Goal: Transaction & Acquisition: Obtain resource

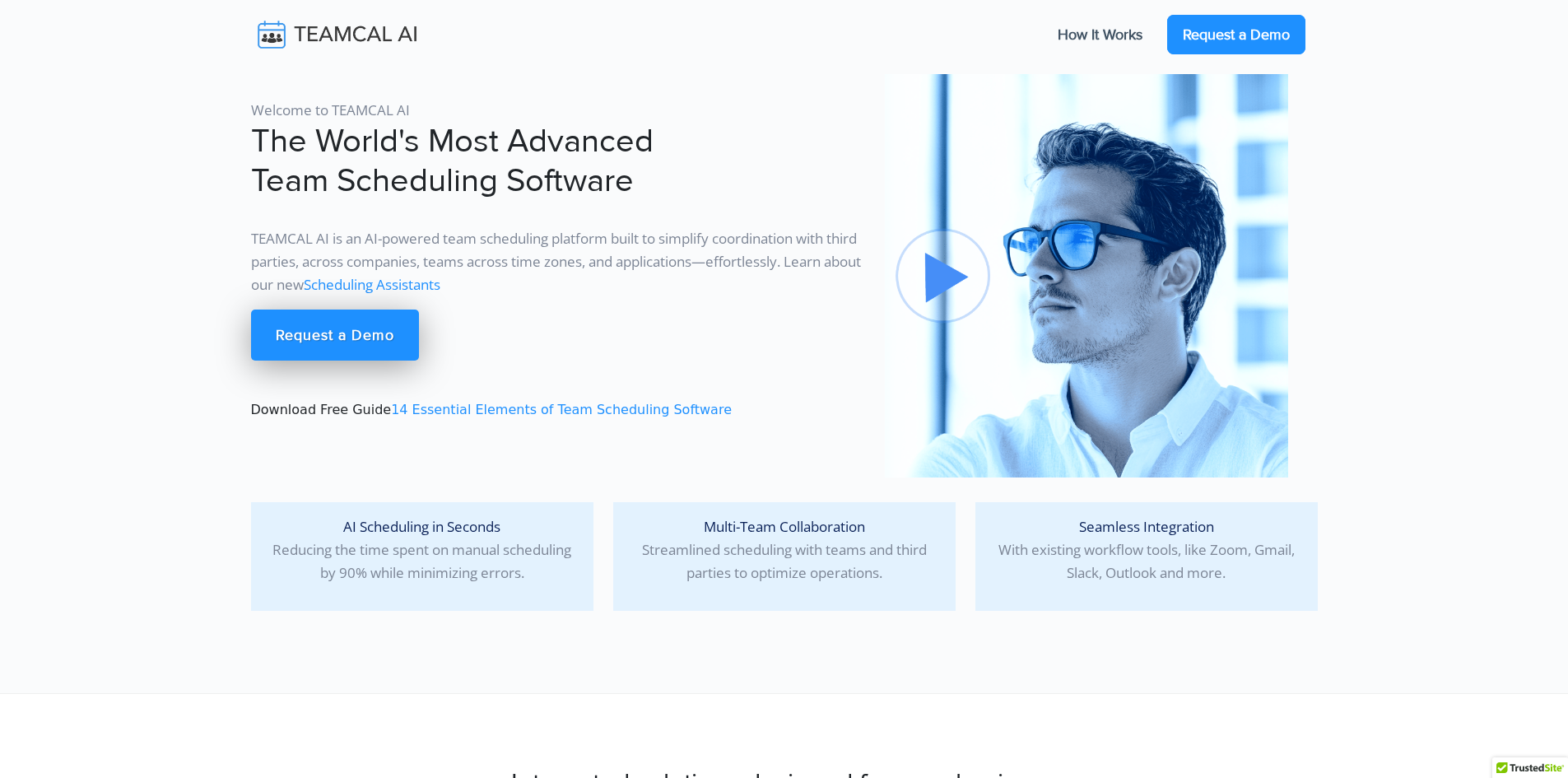
click at [1280, 29] on link "Request a Demo" at bounding box center [1236, 34] width 138 height 40
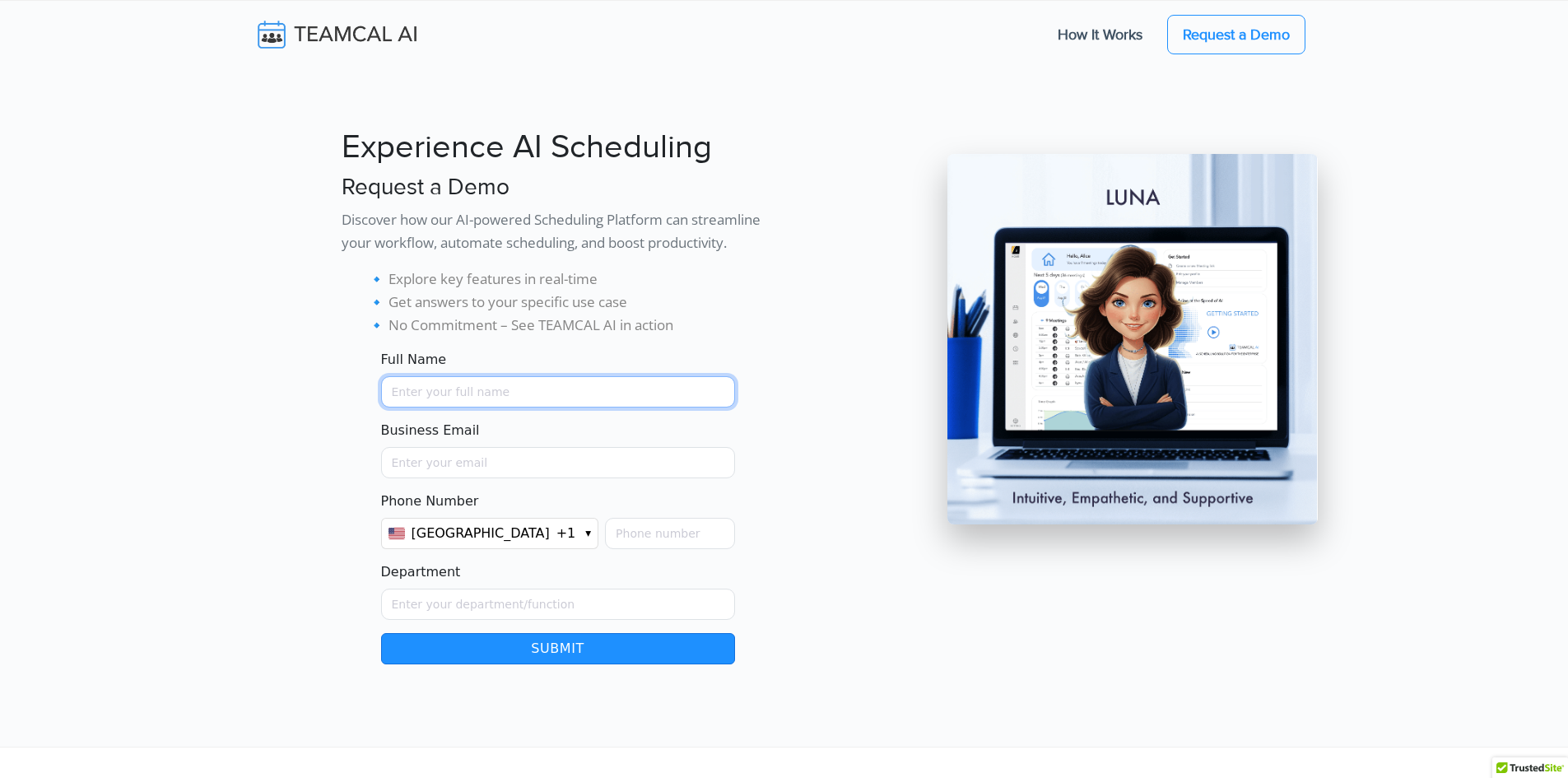
click at [487, 387] on input "Full Name" at bounding box center [558, 392] width 354 height 31
type input "Kevin Clark"
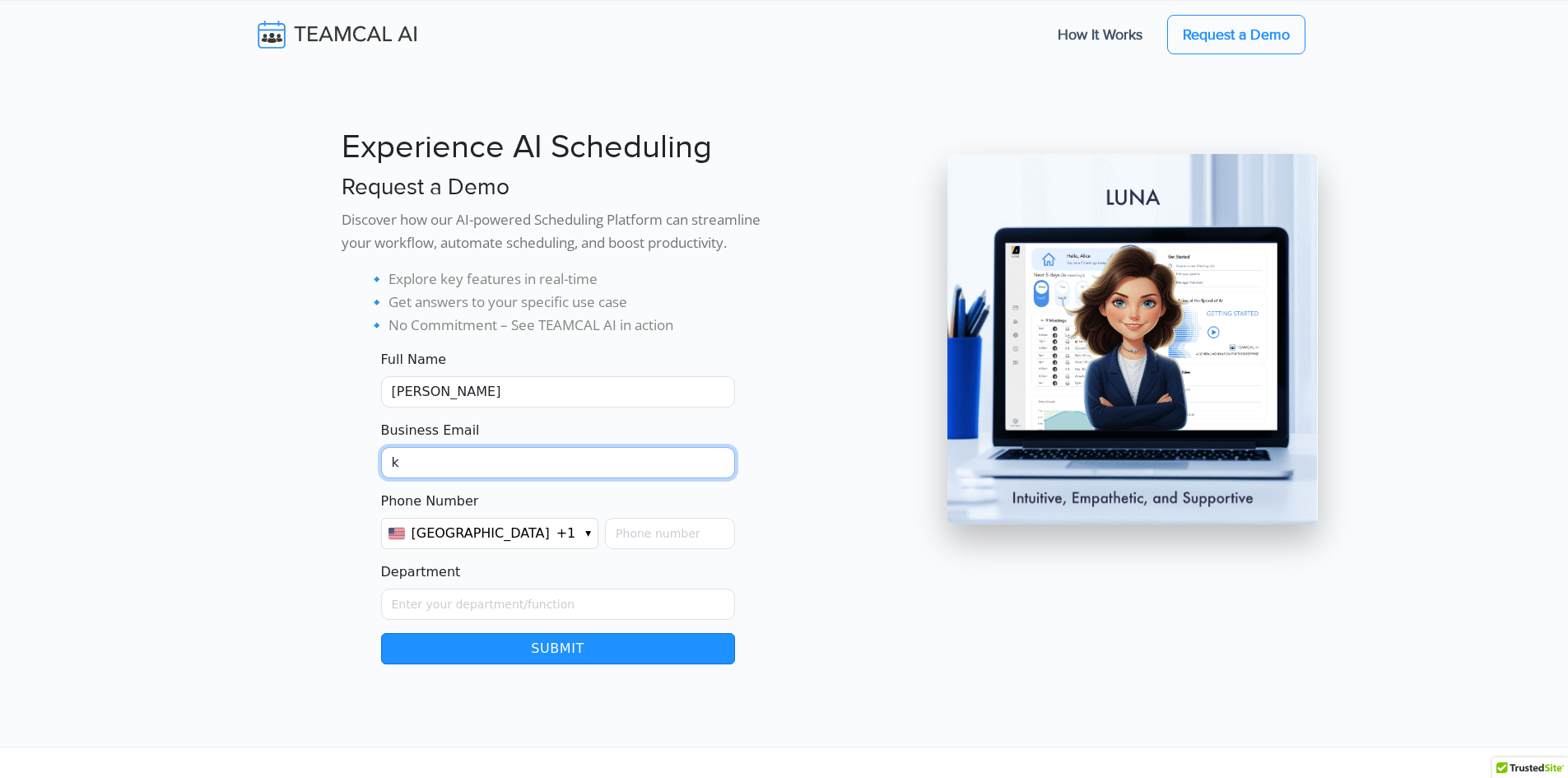
type input "kclark@profitableideas.com"
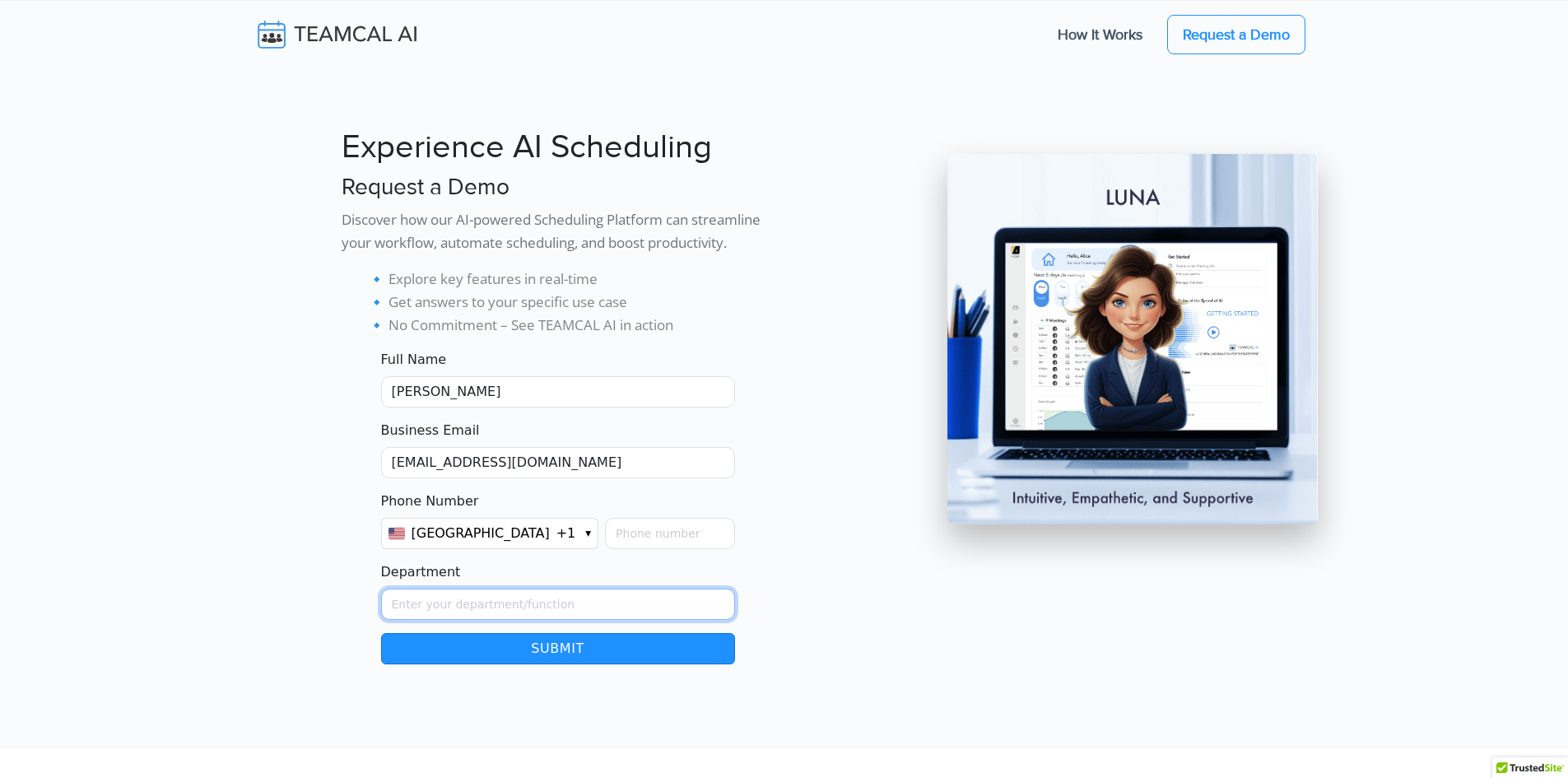
click at [510, 598] on input "Department" at bounding box center [558, 605] width 354 height 31
click at [605, 537] on input "Phone Number" at bounding box center [669, 534] width 129 height 31
paste input "40621879"
type input "40621879"
click at [524, 612] on input "Department" at bounding box center [558, 605] width 354 height 31
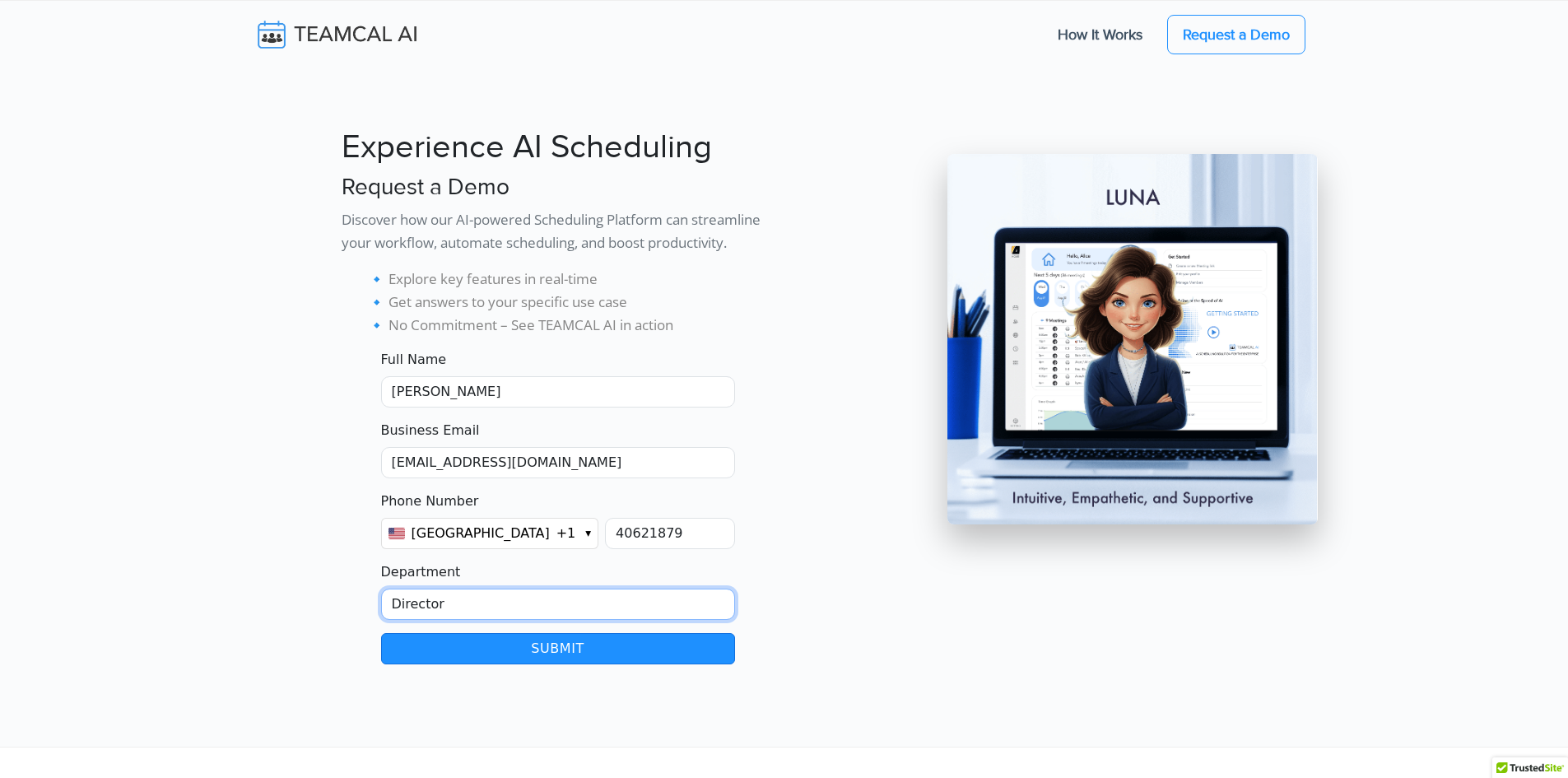
type input "Director"
click at [677, 648] on button "Submit" at bounding box center [558, 649] width 354 height 31
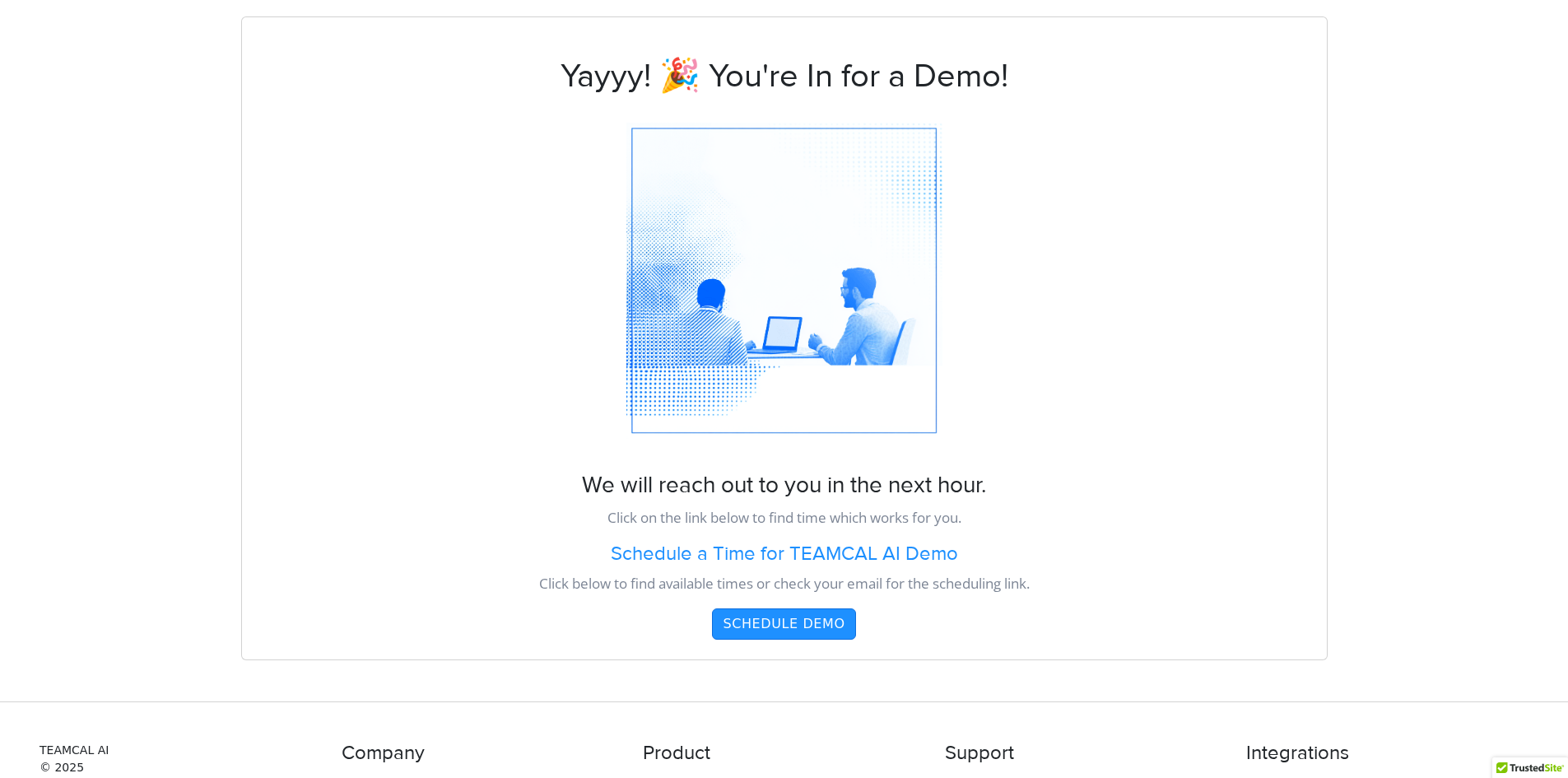
click at [811, 625] on button "Schedule Demo" at bounding box center [784, 624] width 144 height 31
